Goal: Navigation & Orientation: Find specific page/section

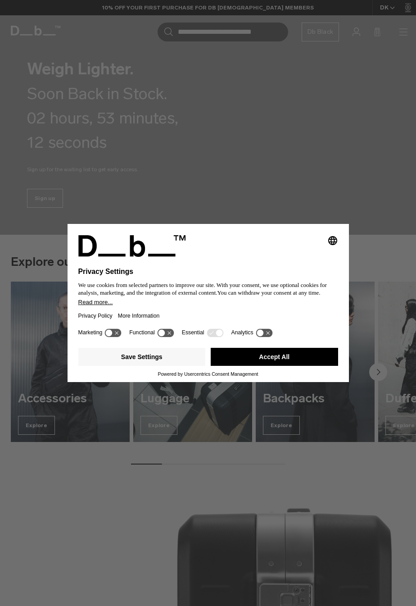
click at [313, 360] on button "Accept All" at bounding box center [274, 357] width 127 height 18
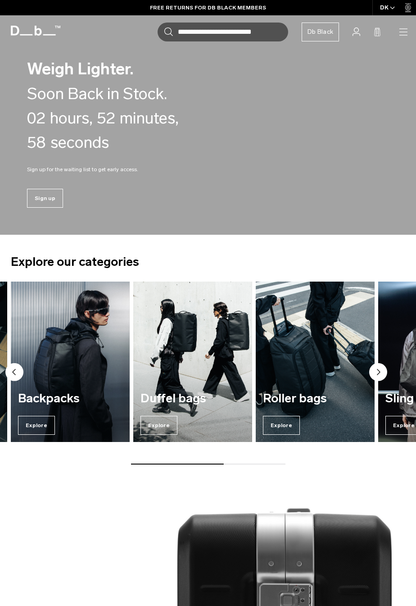
click at [66, 327] on img "3 / 7" at bounding box center [70, 361] width 119 height 160
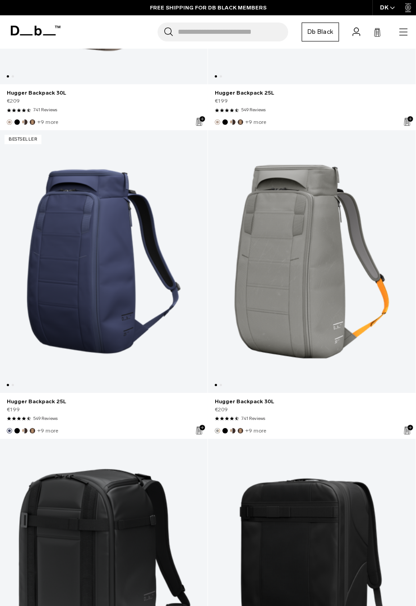
scroll to position [1620, 0]
